Goal: Entertainment & Leisure: Consume media (video, audio)

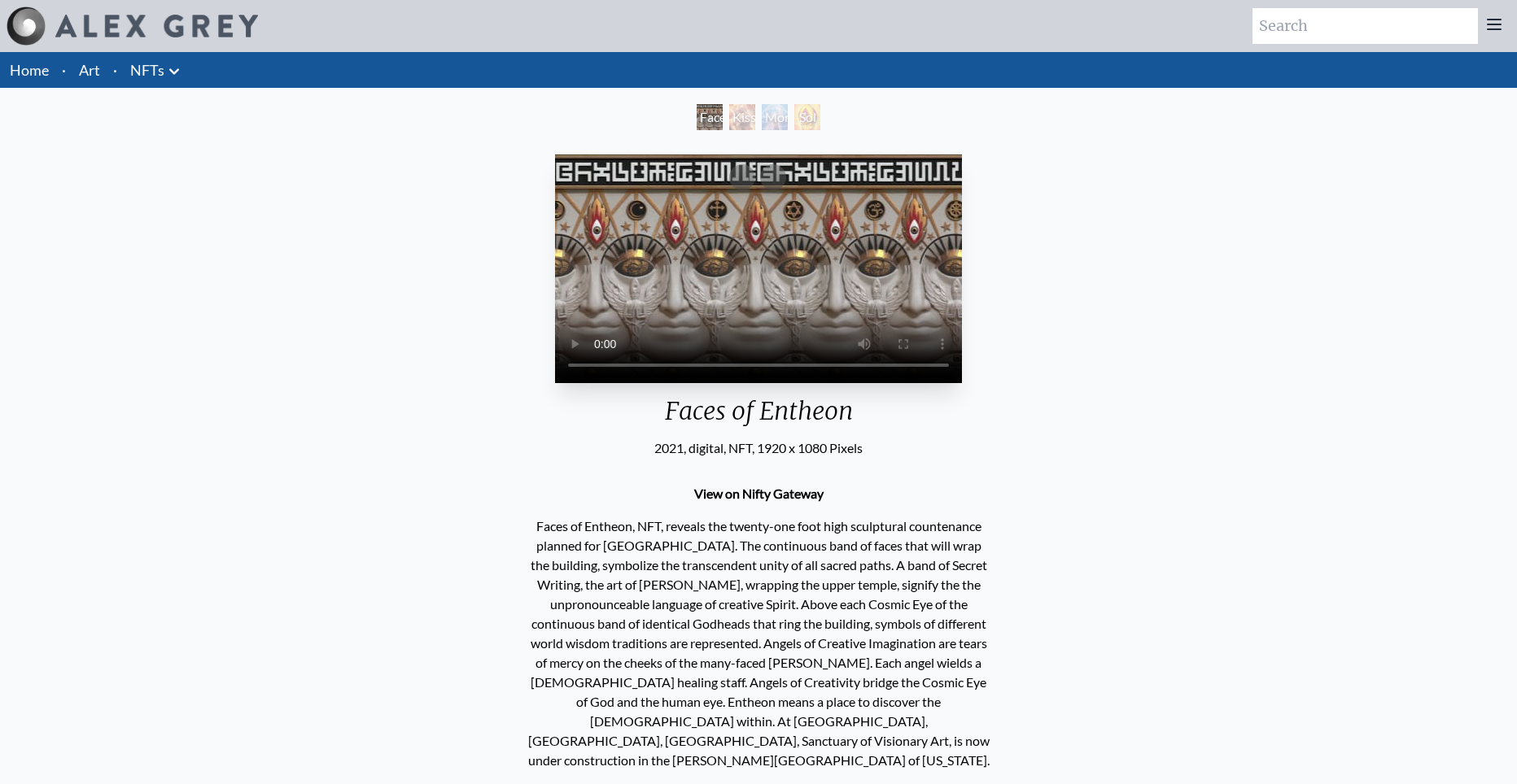
click at [723, 123] on div "Faces of Entheon" at bounding box center [709, 117] width 26 height 26
click at [794, 120] on div "Sol Invictus" at bounding box center [807, 117] width 26 height 26
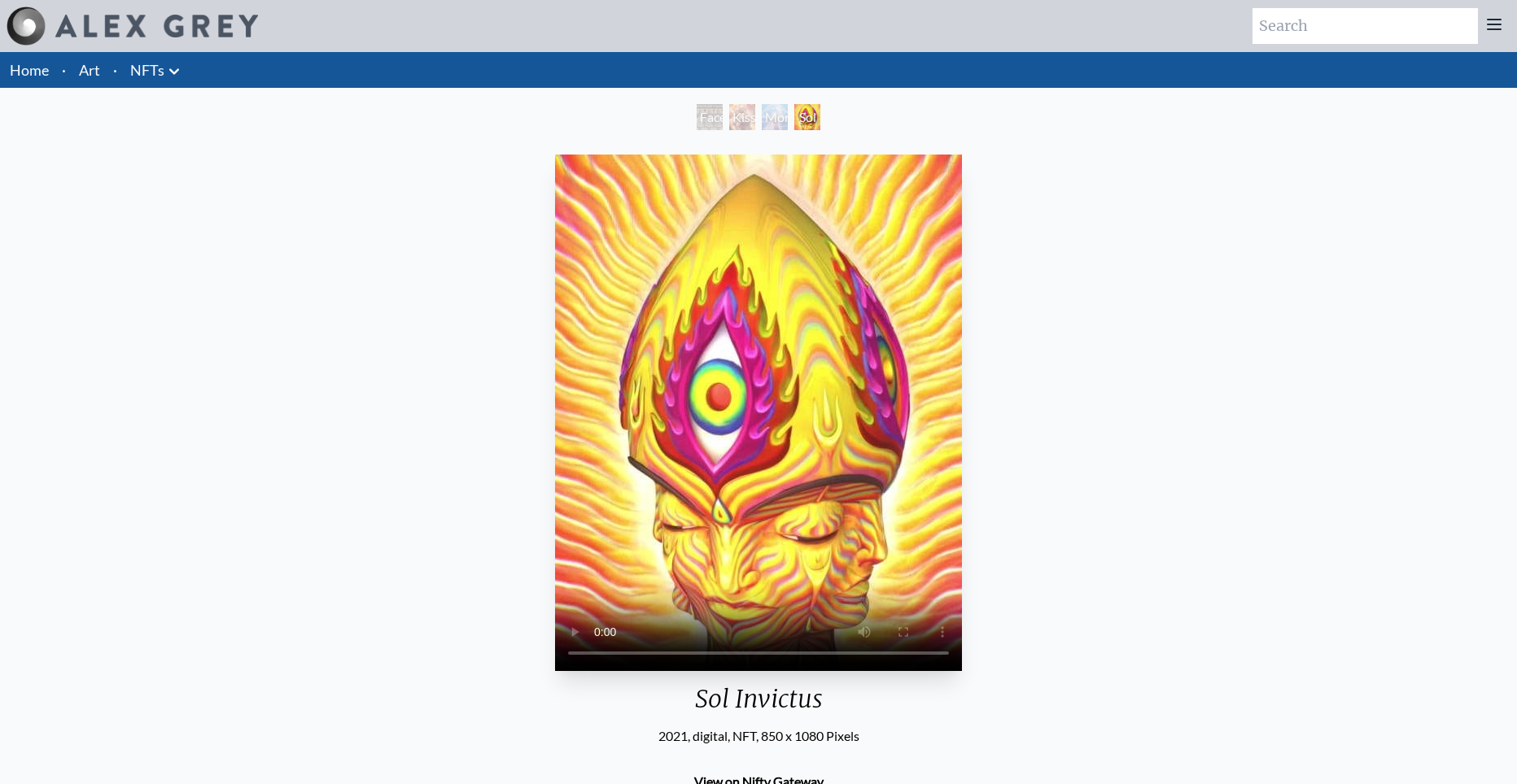
click at [697, 124] on div "Faces of Entheon" at bounding box center [709, 117] width 26 height 26
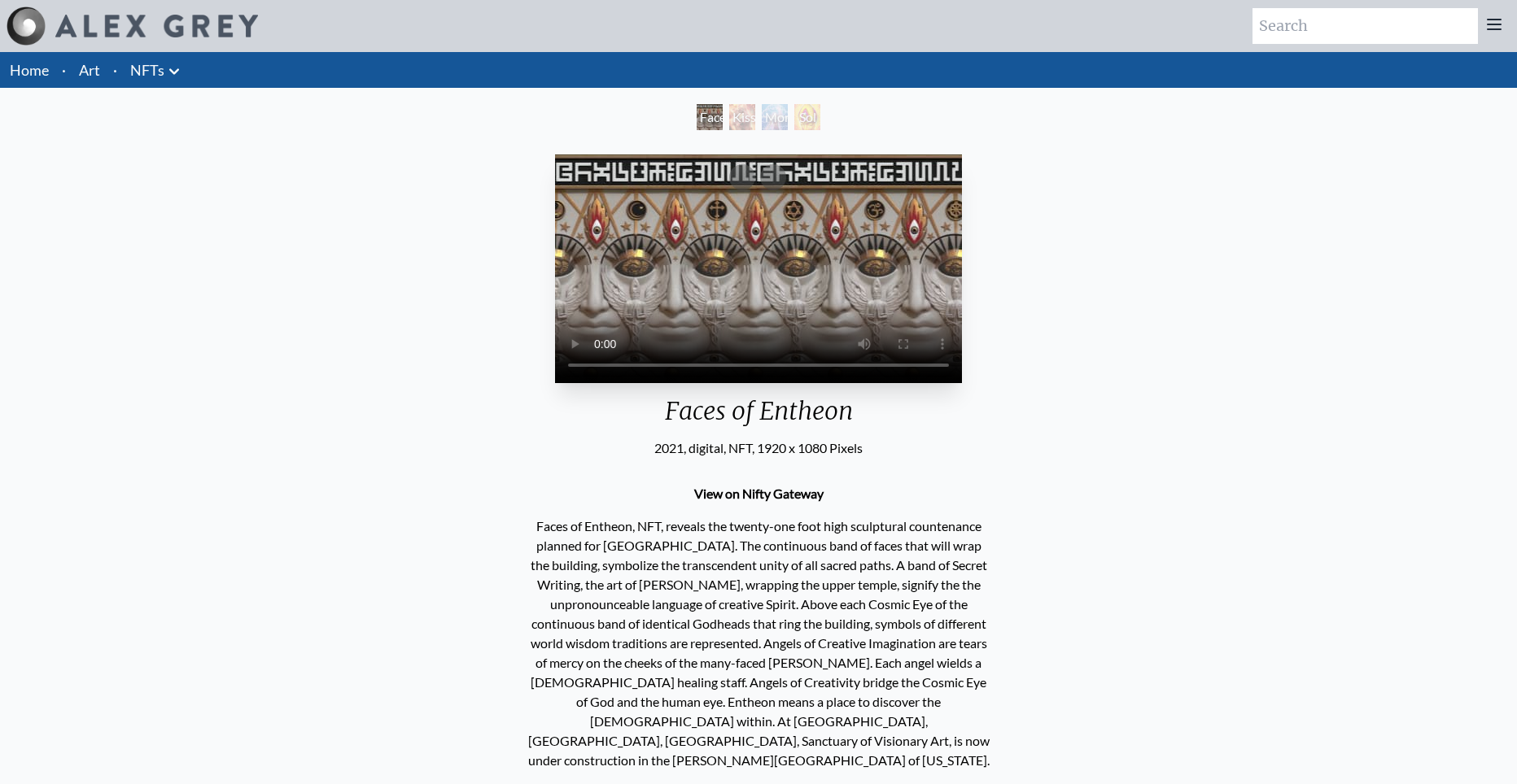
click at [638, 383] on video "Your browser does not support the video tag." at bounding box center [758, 269] width 407 height 228
